Goal: Find contact information: Find contact information

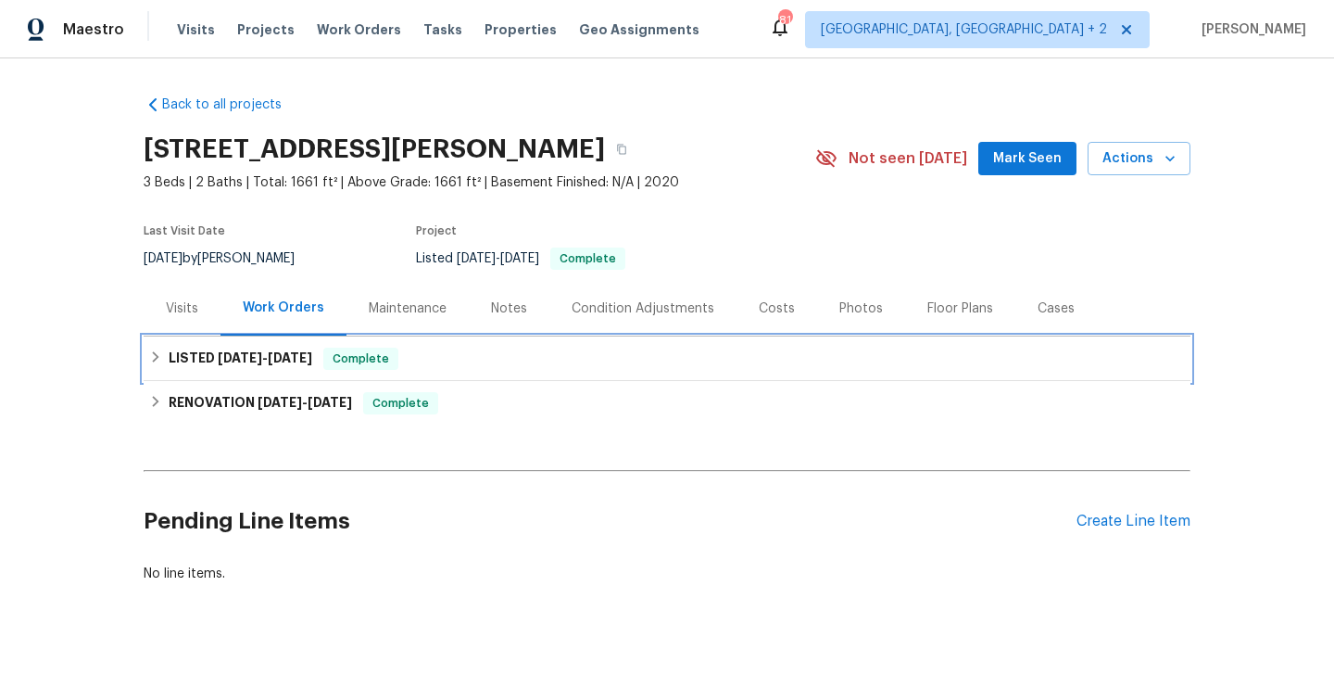
click at [287, 368] on h6 "LISTED [DATE] - [DATE]" at bounding box center [241, 359] width 144 height 22
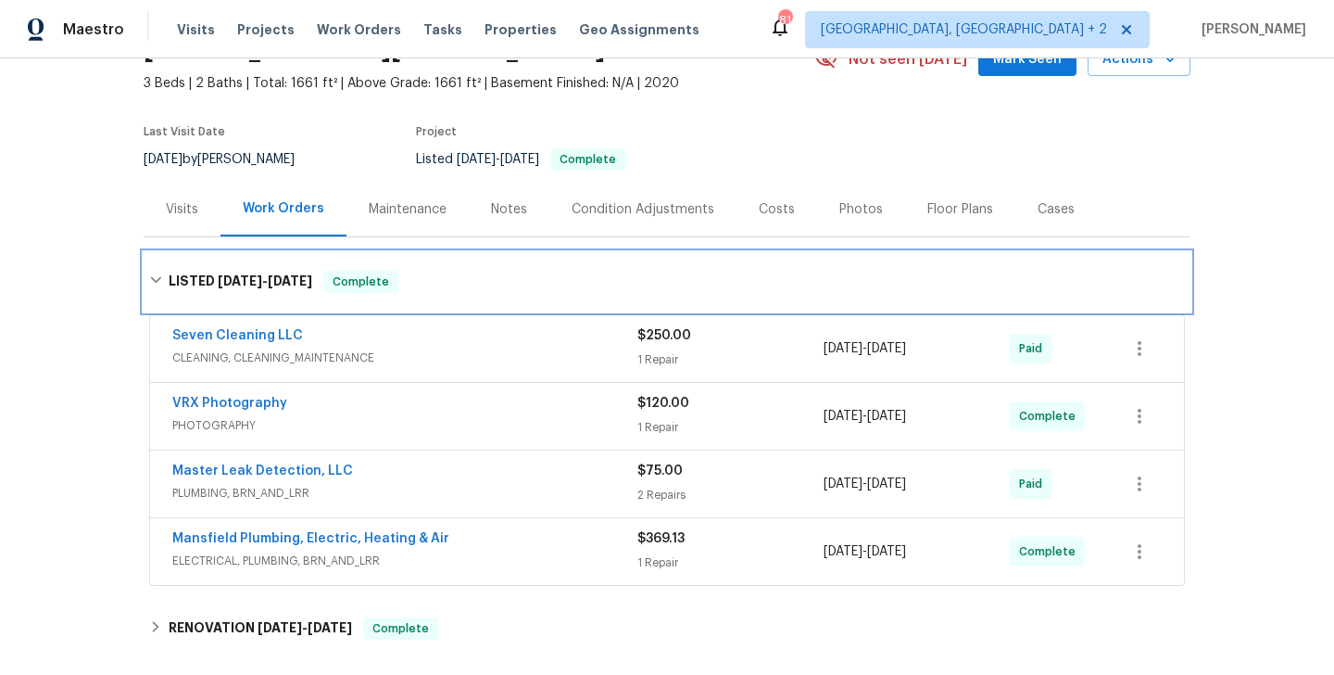
scroll to position [100, 0]
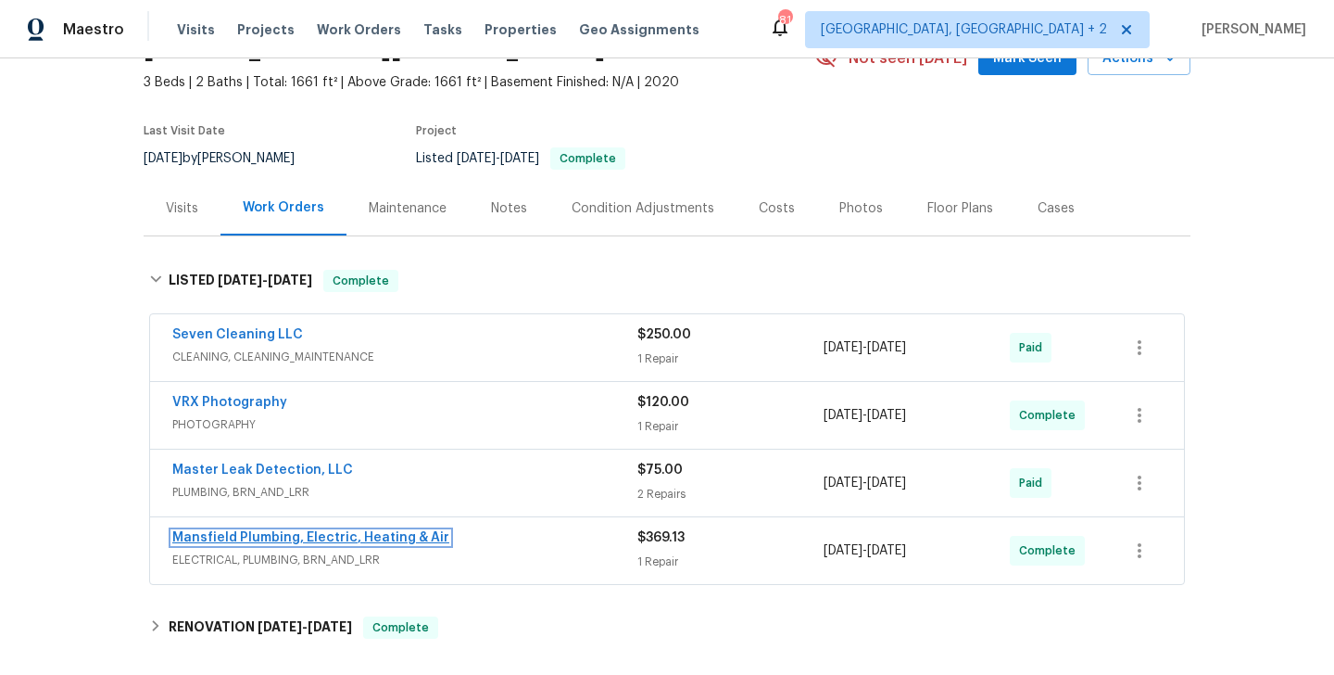
click at [297, 538] on link "Mansfield Plumbing, Electric, Heating & Air" at bounding box center [310, 537] width 277 height 13
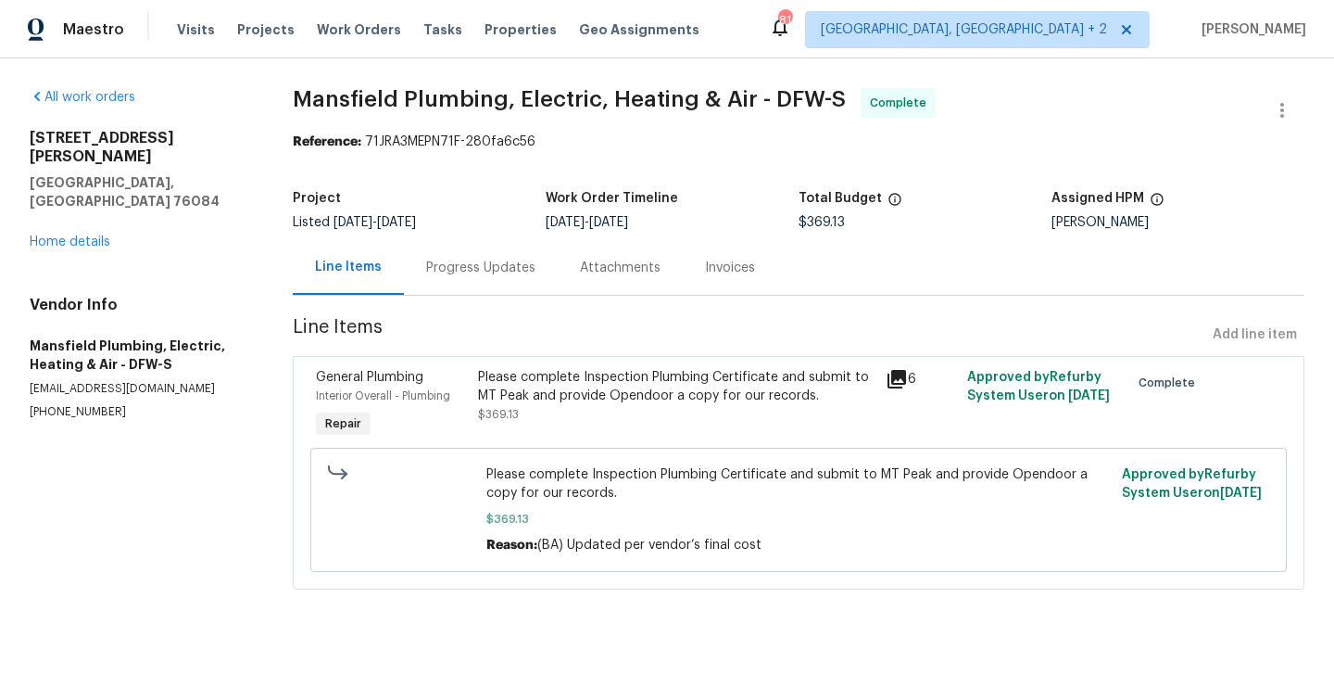
click at [202, 381] on p "[EMAIL_ADDRESS][DOMAIN_NAME]" at bounding box center [139, 389] width 219 height 16
copy p "[EMAIL_ADDRESS][DOMAIN_NAME]"
